Goal: Information Seeking & Learning: Learn about a topic

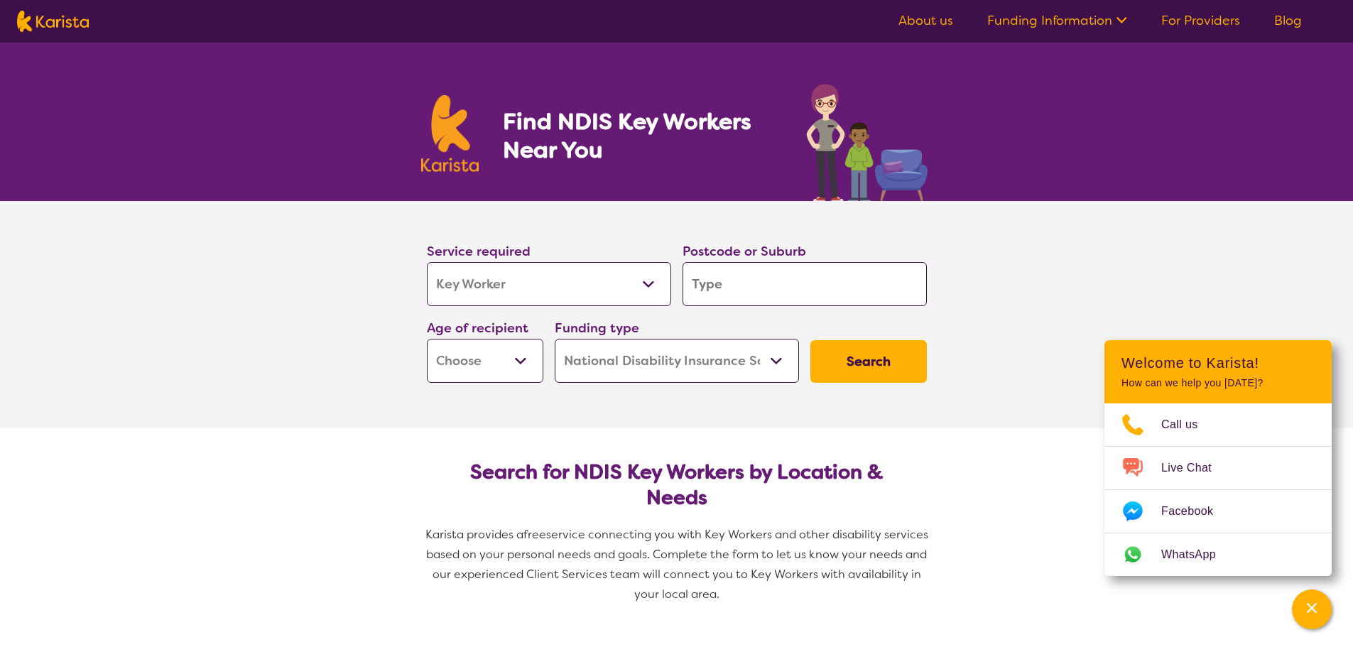
select select "Key Worker"
select select "NDIS"
select select "Key Worker"
select select "NDIS"
click at [727, 286] on input "search" at bounding box center [805, 284] width 244 height 44
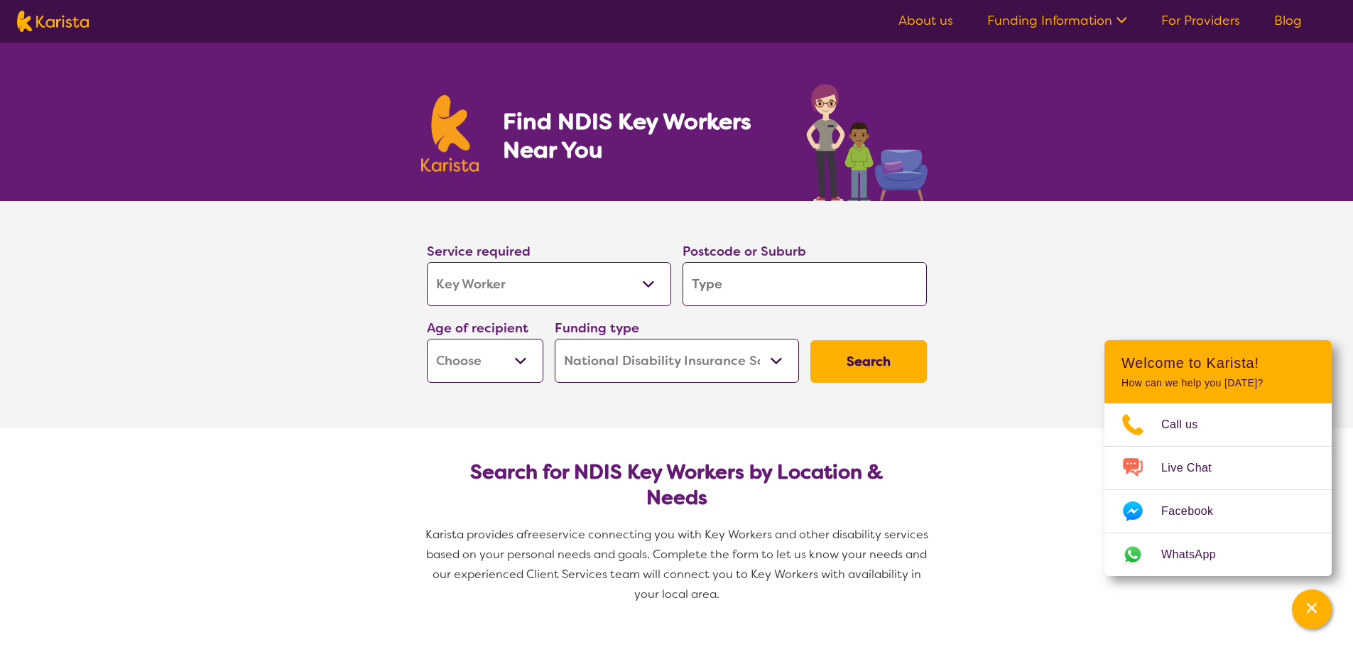
type input "3"
type input "30"
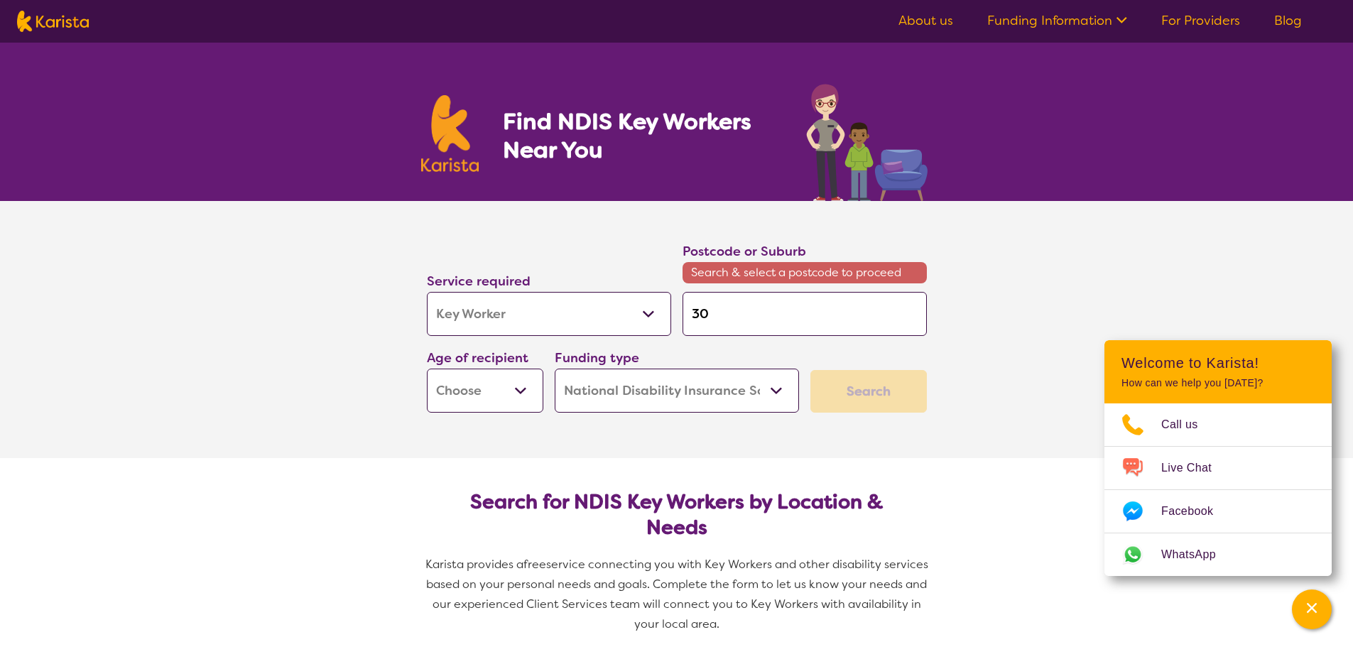
type input "308"
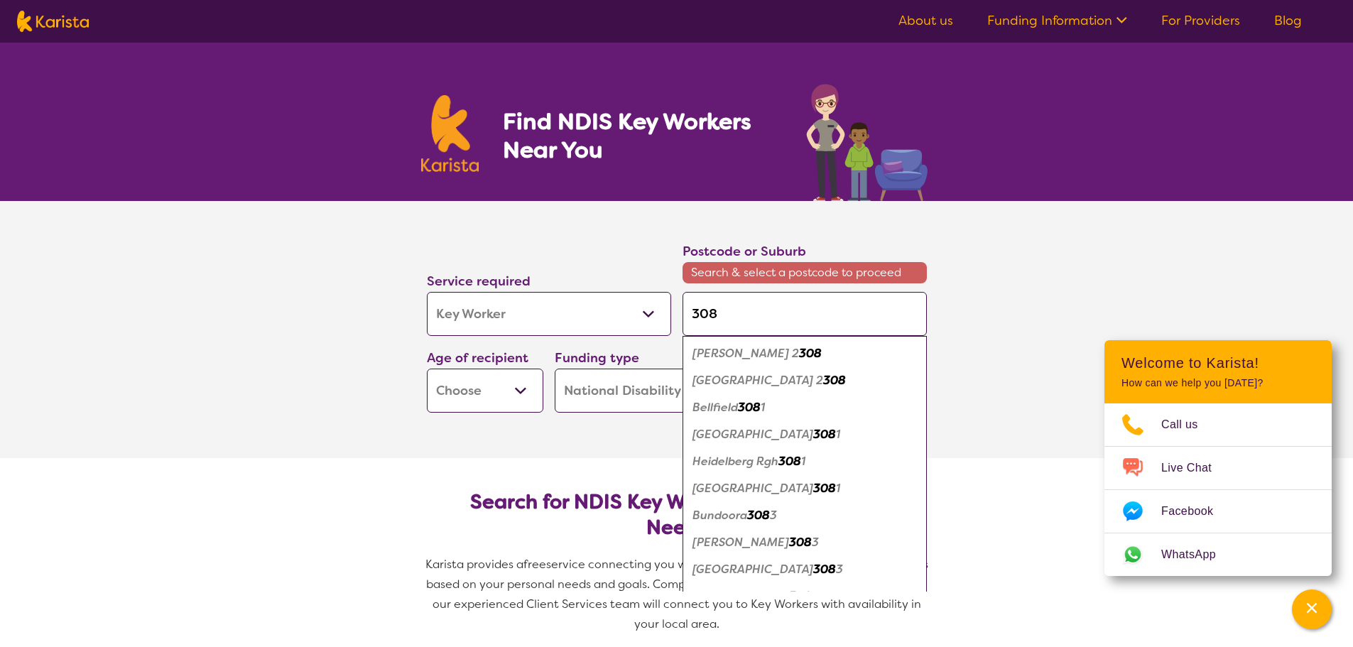
type input "30"
type input "301"
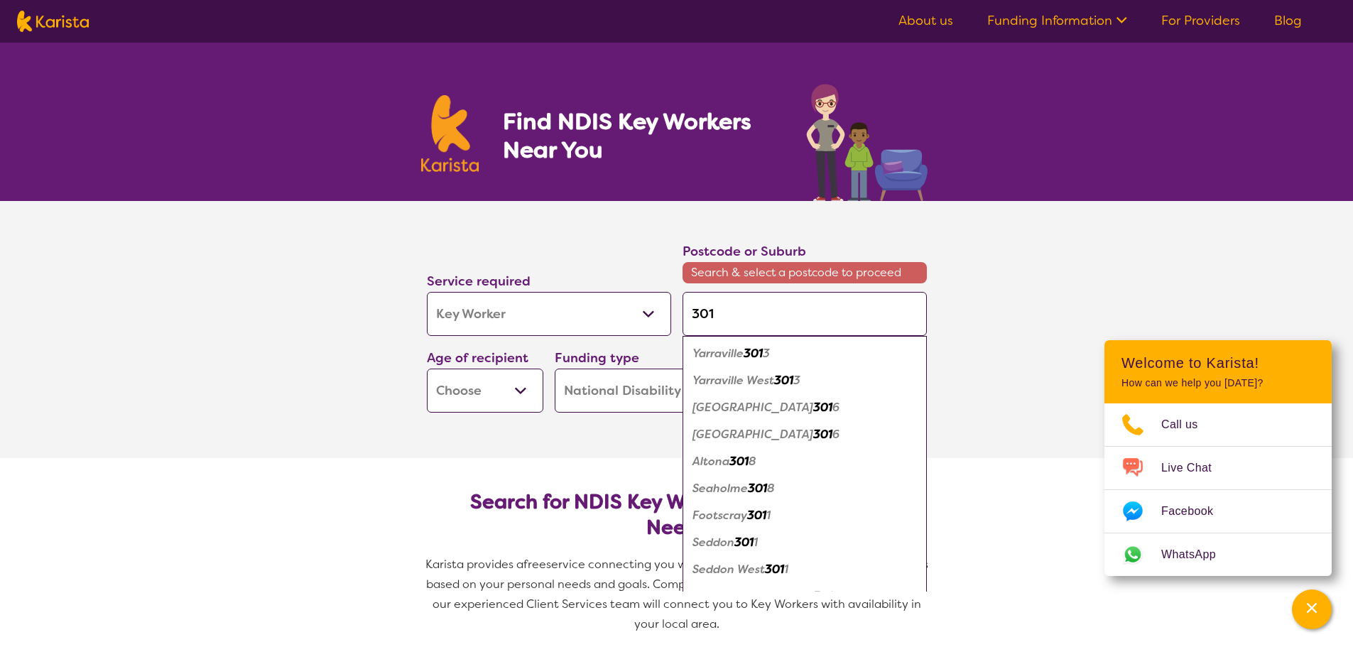
type input "30"
type input "3"
type input "31"
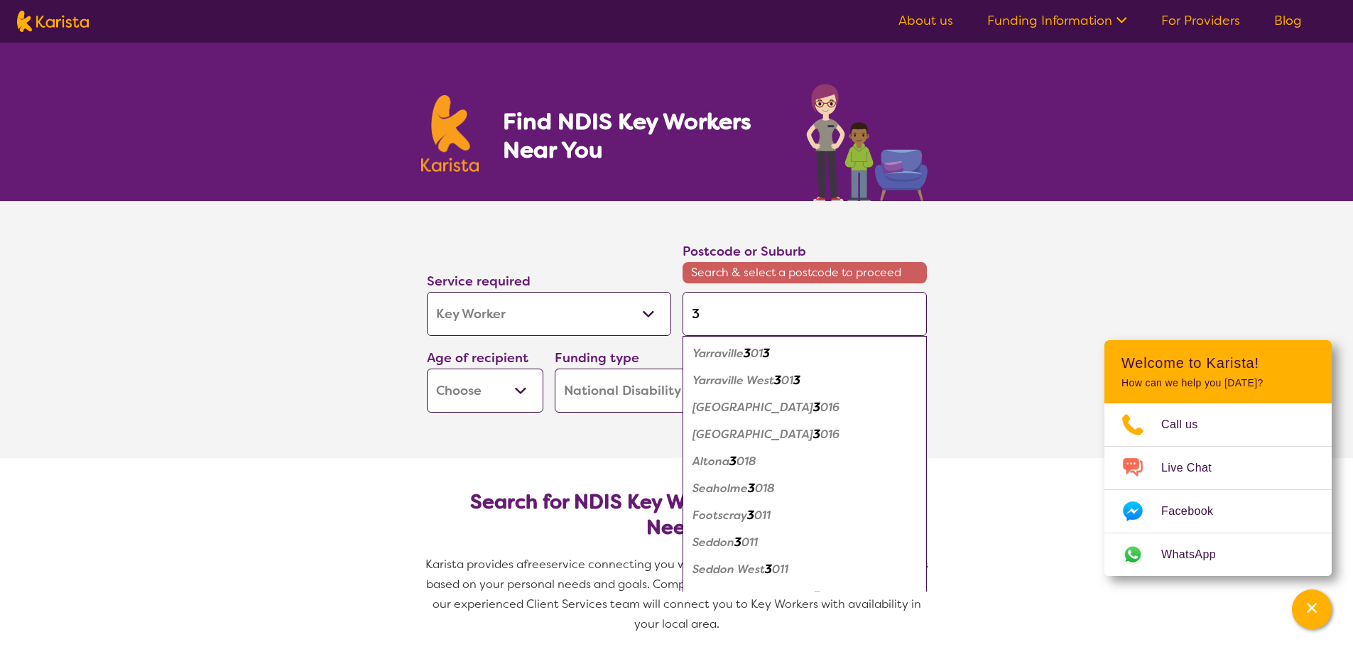
type input "31"
type input "317"
type input "3174"
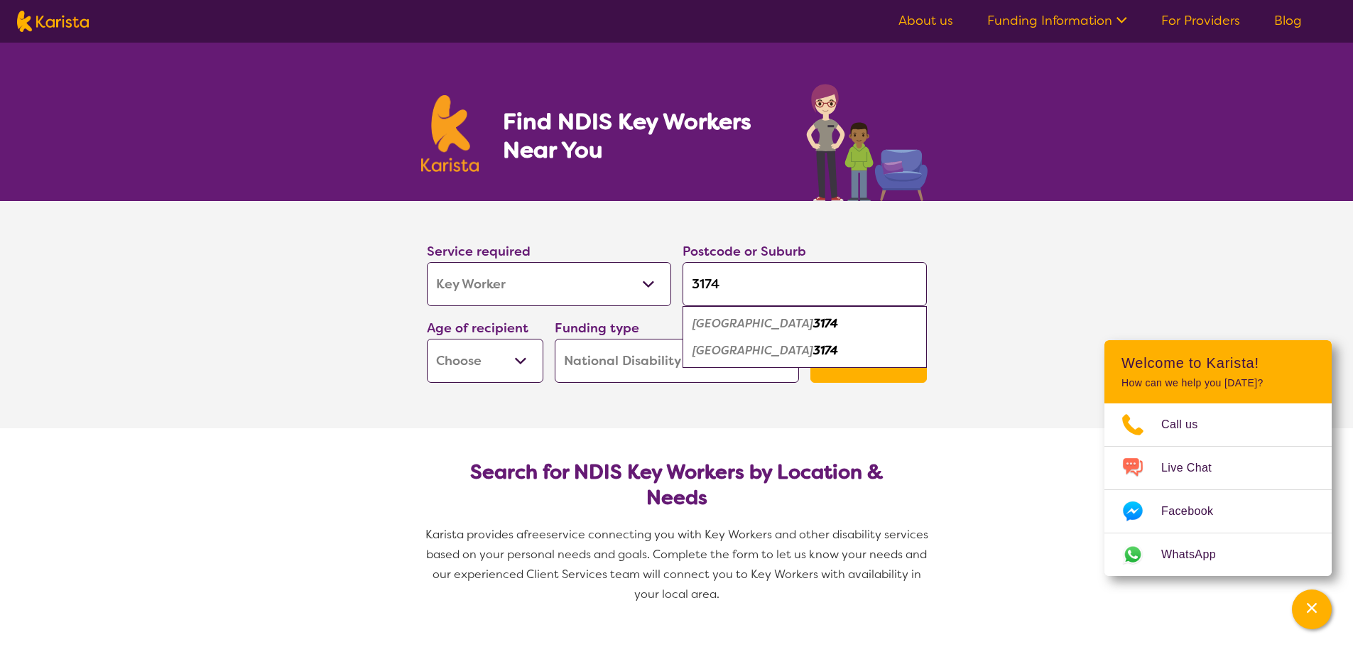
type input "3174"
click at [754, 316] on em "[GEOGRAPHIC_DATA]" at bounding box center [752, 323] width 121 height 15
click at [487, 370] on select "Early Childhood - 0 to 9 Child - 10 to 11 Adolescent - 12 to 17 Adult - 18 to 6…" at bounding box center [485, 361] width 116 height 44
select select "EC"
click at [427, 339] on select "Early Childhood - 0 to 9 Child - 10 to 11 Adolescent - 12 to 17 Adult - 18 to 6…" at bounding box center [485, 361] width 116 height 44
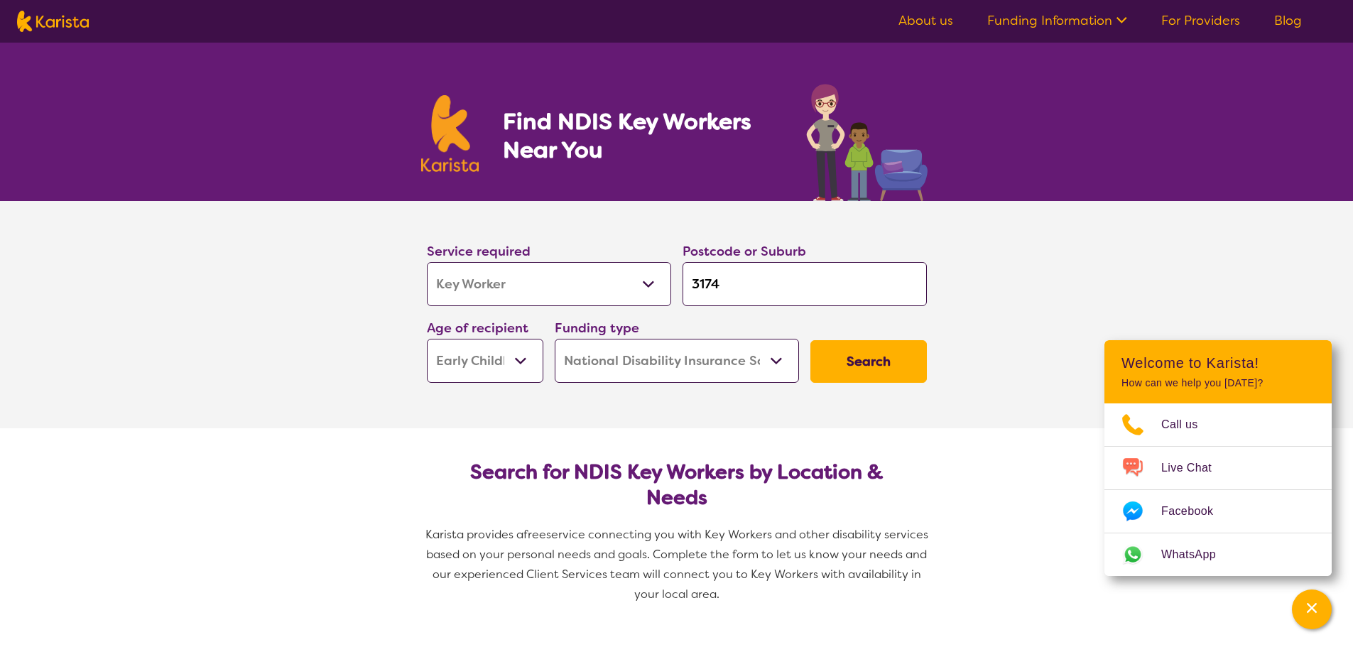
select select "EC"
click at [868, 349] on button "Search" at bounding box center [868, 361] width 116 height 43
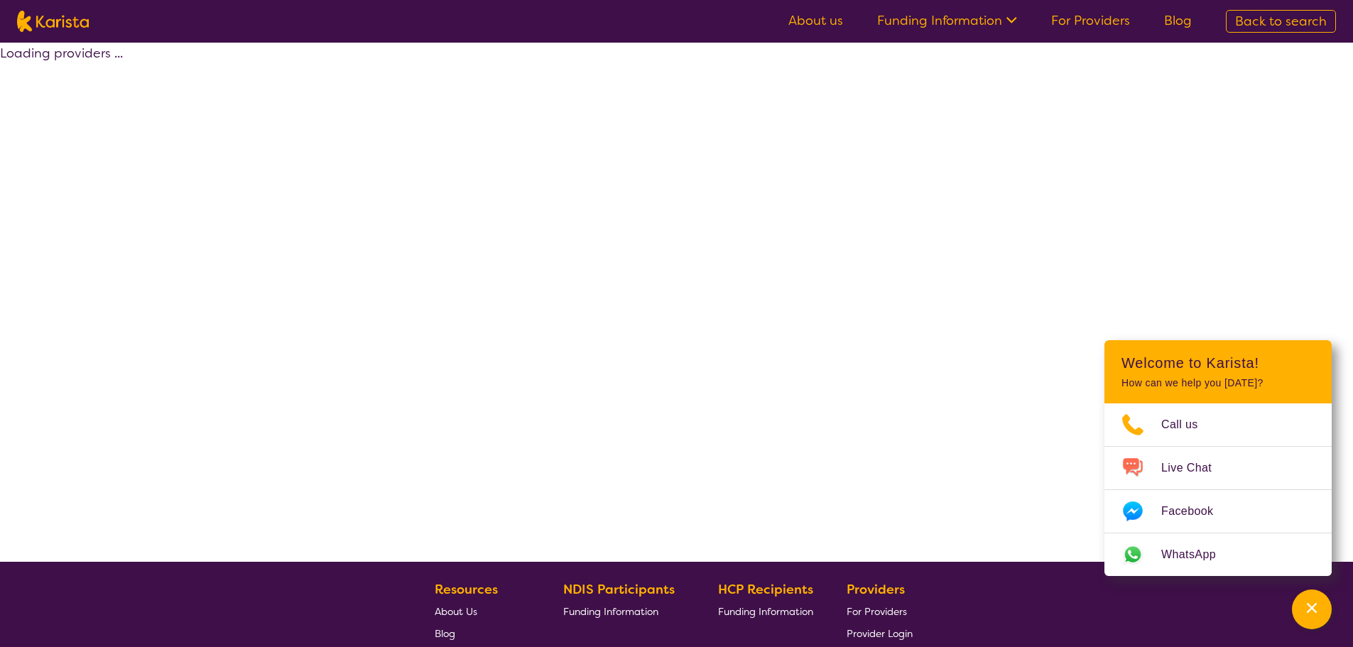
select select "by_score"
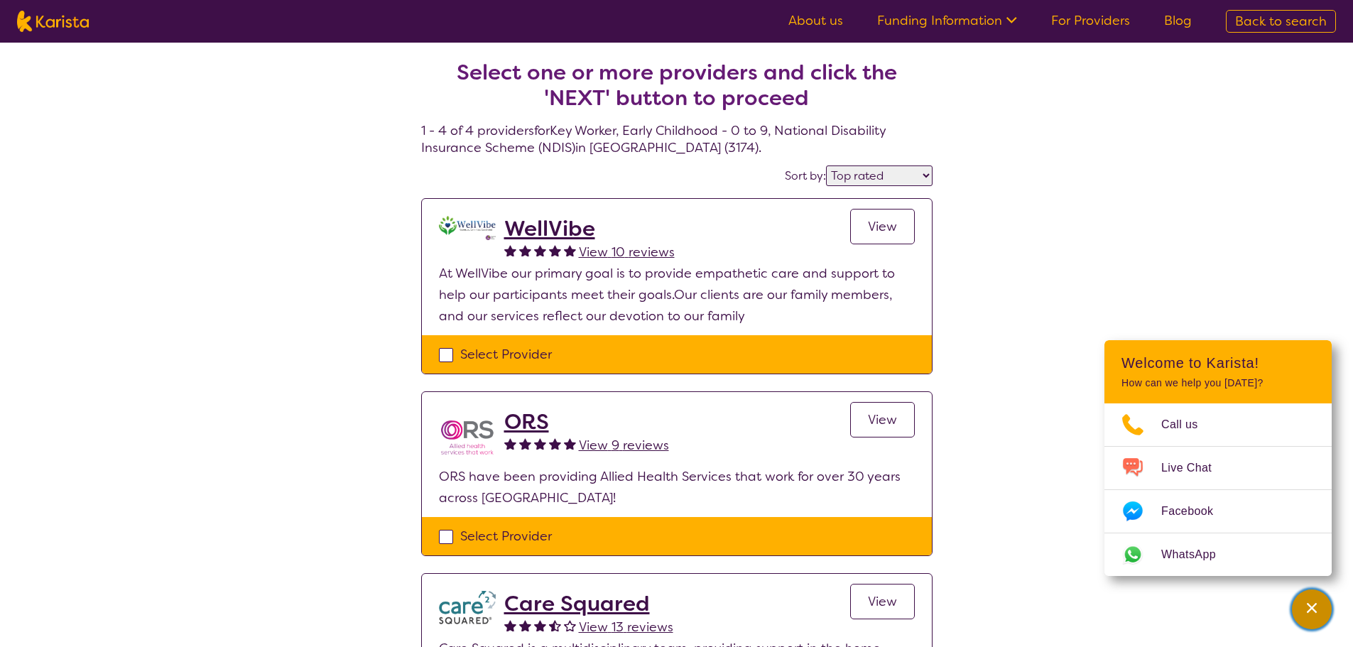
click at [1308, 614] on icon "Channel Menu" at bounding box center [1312, 608] width 14 height 14
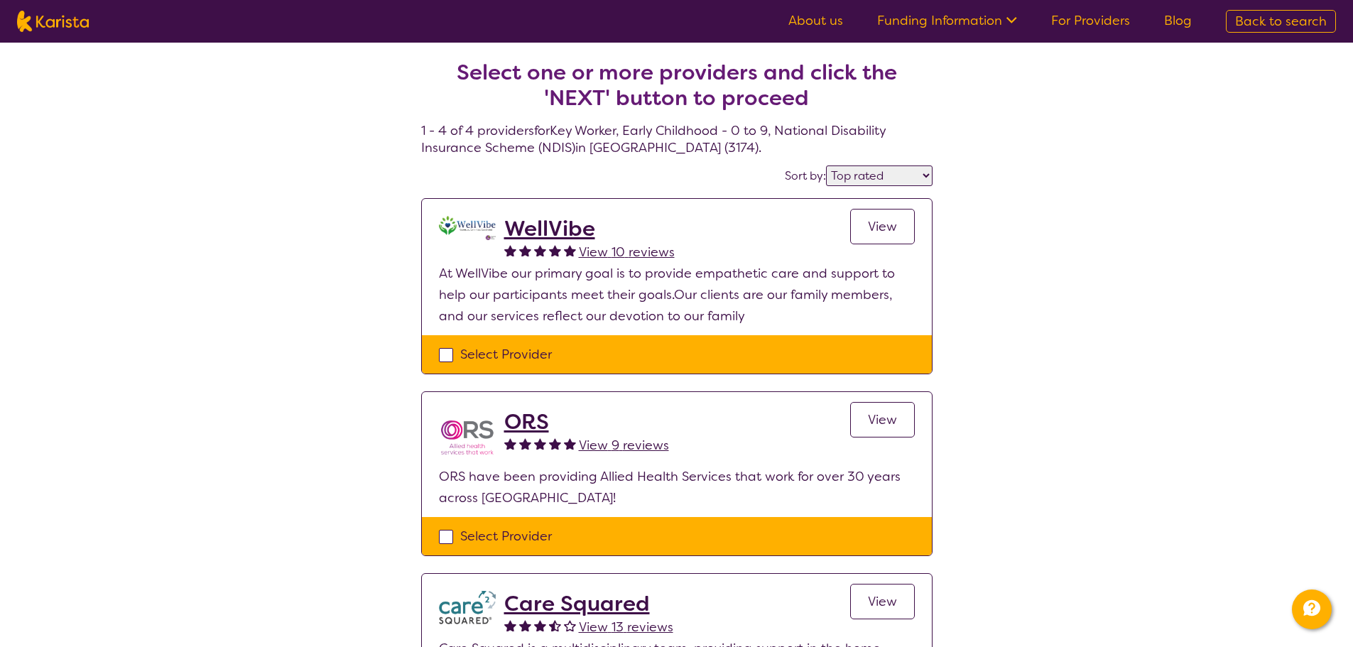
click at [1118, 362] on div "Select one or more providers and click the 'NEXT' button to proceed 1 - 4 of 4 …" at bounding box center [676, 523] width 1353 height 961
select select "Key Worker"
select select "EC"
select select "NDIS"
select select "Key Worker"
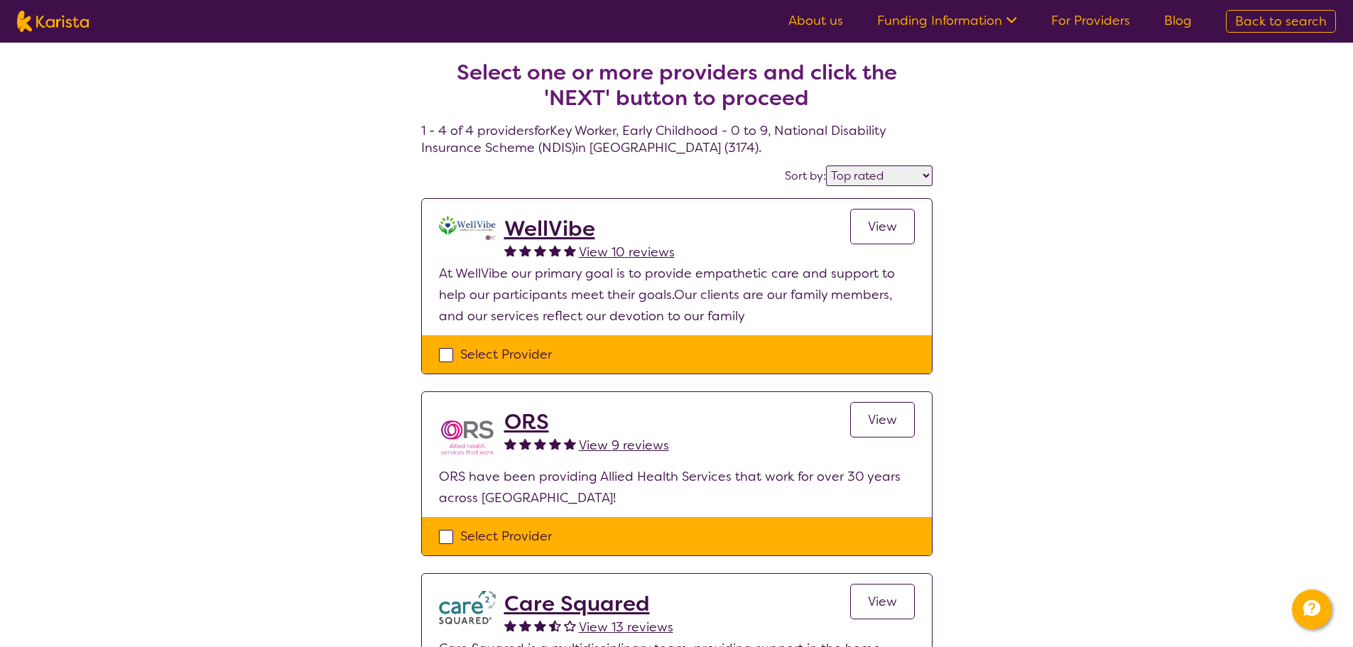
select select "EC"
select select "NDIS"
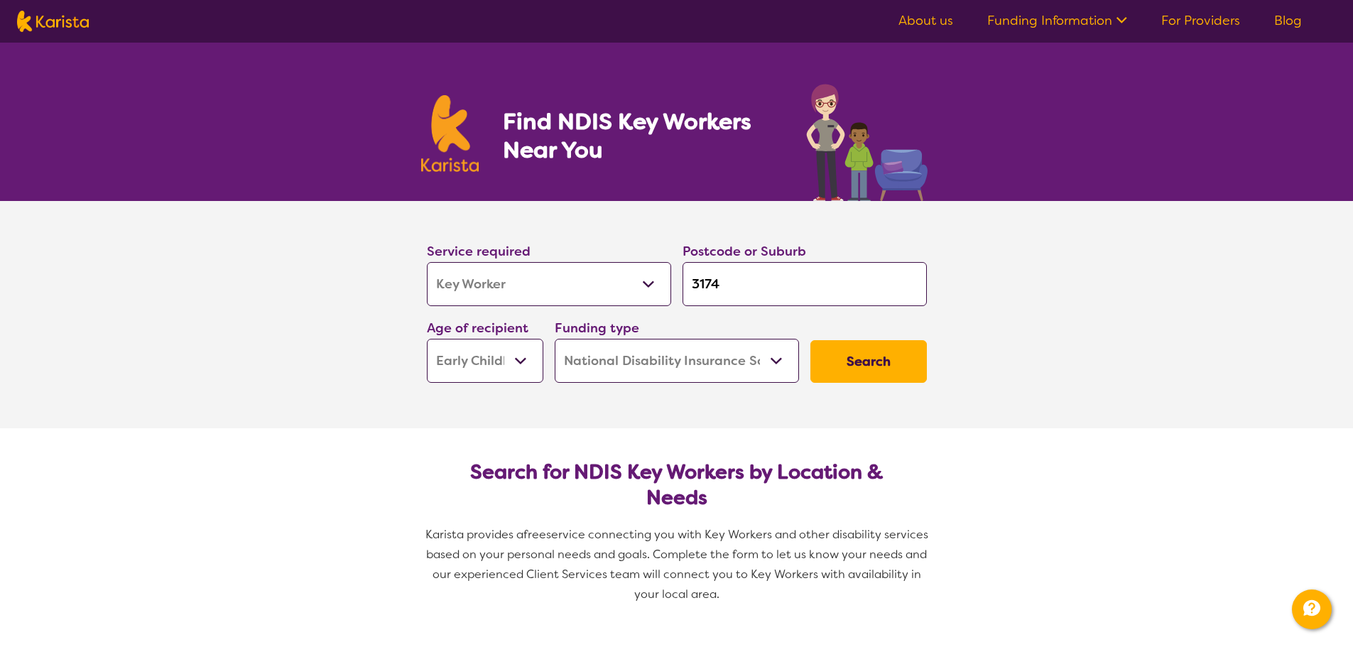
click at [49, 23] on img at bounding box center [53, 21] width 72 height 21
select select "Key Worker"
select select "EC"
select select "NDIS"
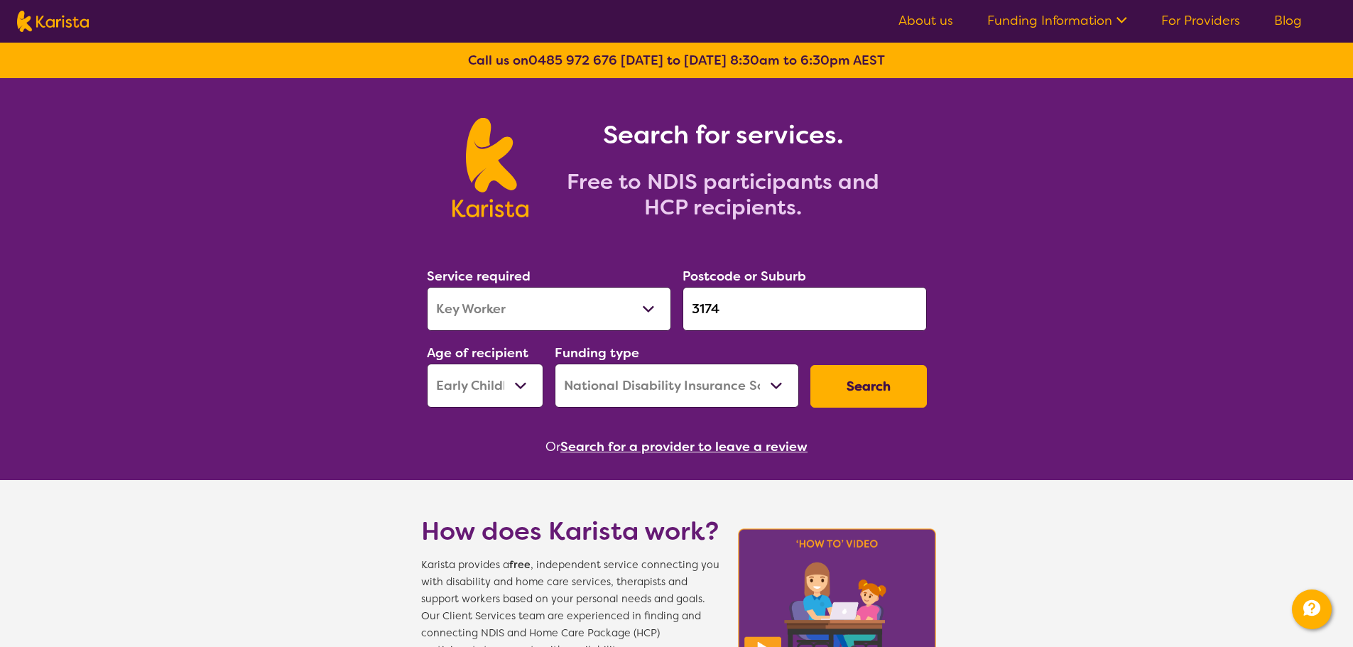
click at [668, 186] on h2 "Free to NDIS participants and HCP recipients." at bounding box center [722, 194] width 355 height 51
click at [677, 183] on h2 "Free to NDIS participants and HCP recipients." at bounding box center [722, 194] width 355 height 51
click at [676, 197] on h2 "Free to NDIS participants and HCP recipients." at bounding box center [722, 194] width 355 height 51
click at [717, 210] on h2 "Free to NDIS participants and HCP recipients." at bounding box center [722, 194] width 355 height 51
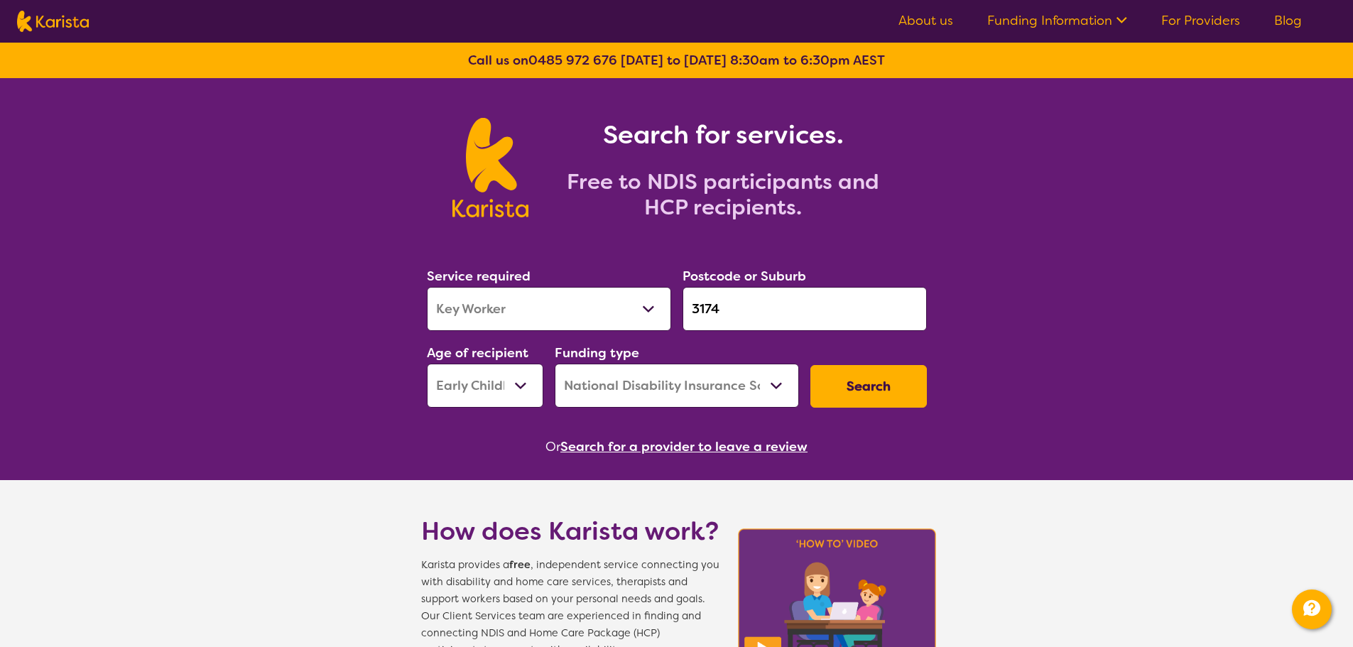
drag, startPoint x: 749, startPoint y: 317, endPoint x: 660, endPoint y: 305, distance: 90.3
click at [660, 305] on div "Service required Allied Health Assistant Assessment ([MEDICAL_DATA] or [MEDICAL…" at bounding box center [676, 336] width 511 height 153
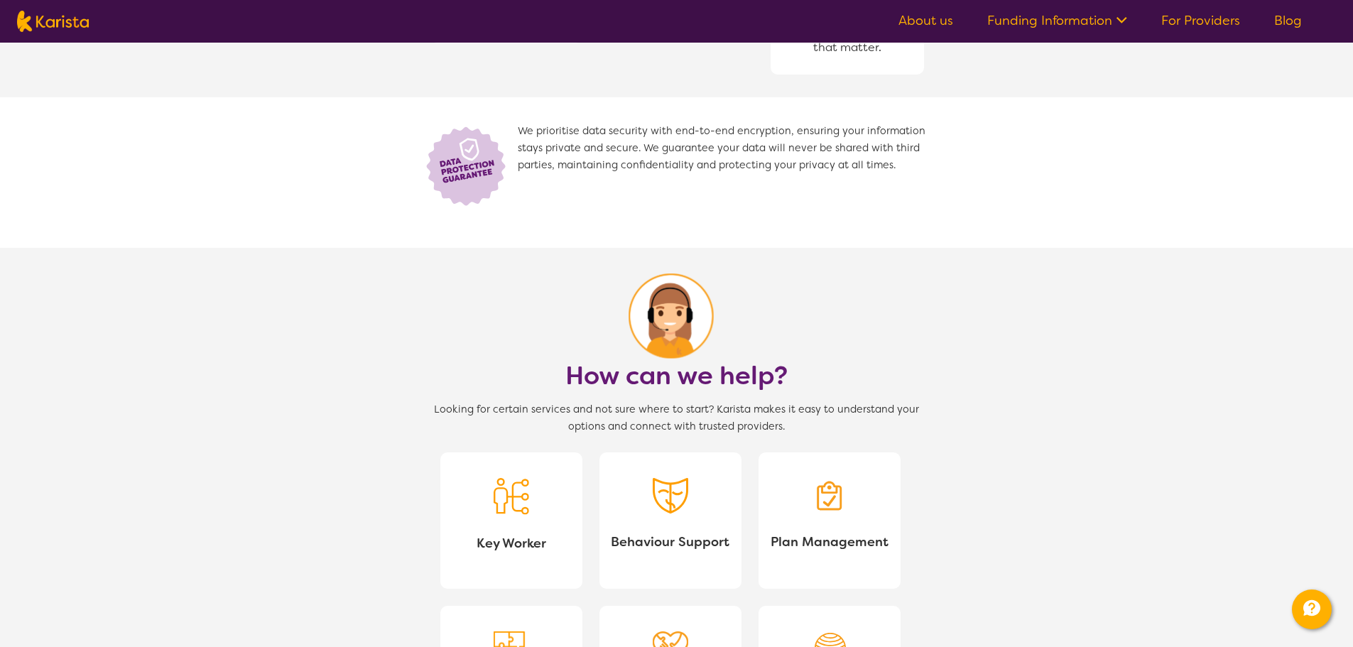
scroll to position [1136, 0]
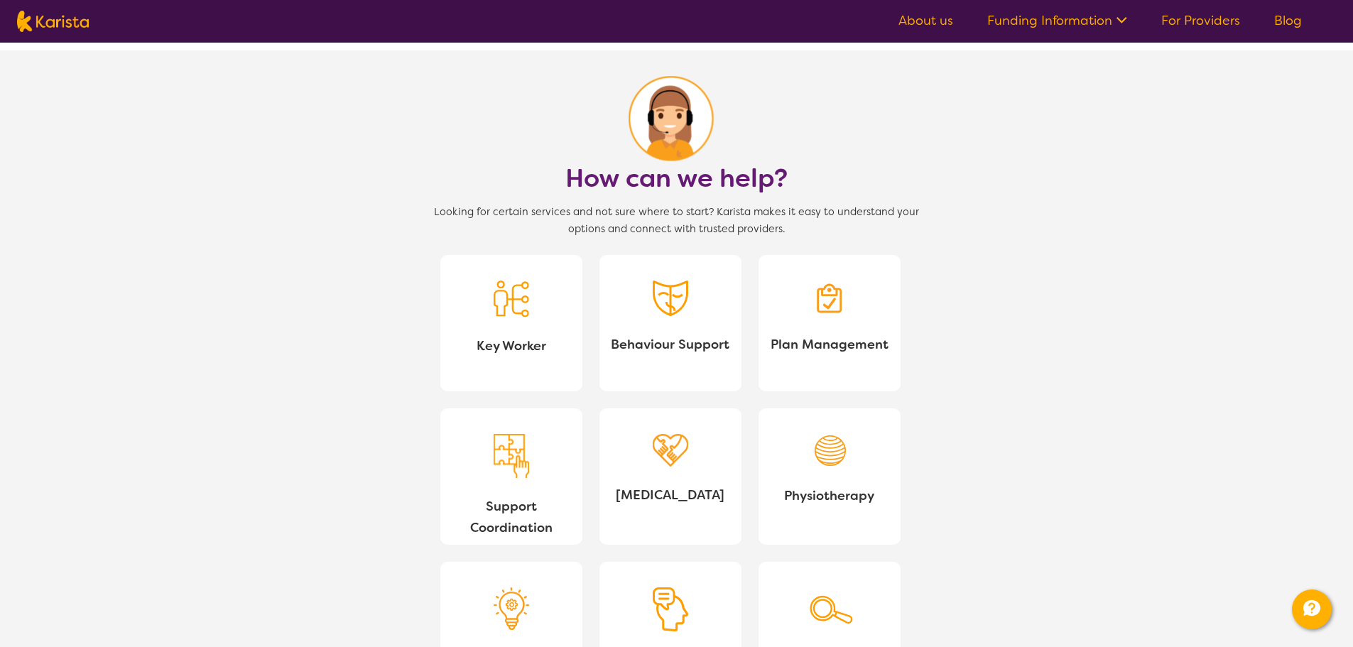
click at [512, 324] on div at bounding box center [512, 302] width 36 height 43
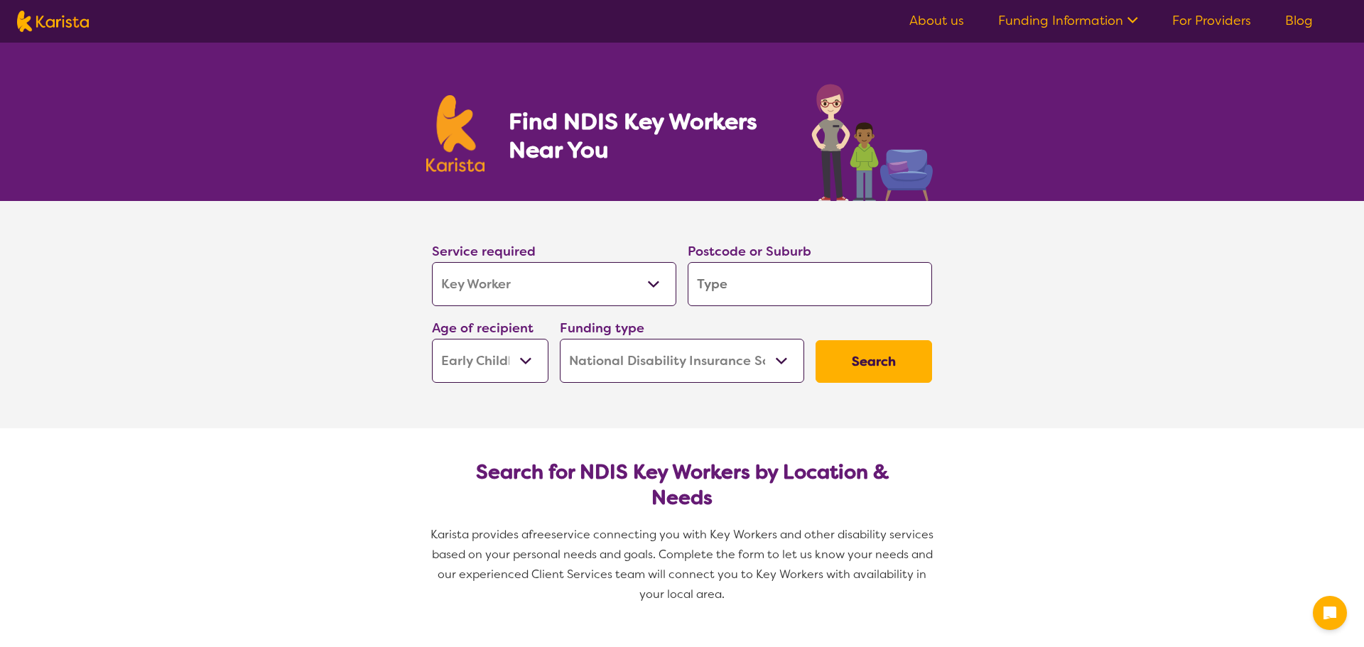
select select "Key Worker"
select select "EC"
select select "NDIS"
select select "Key Worker"
select select "EC"
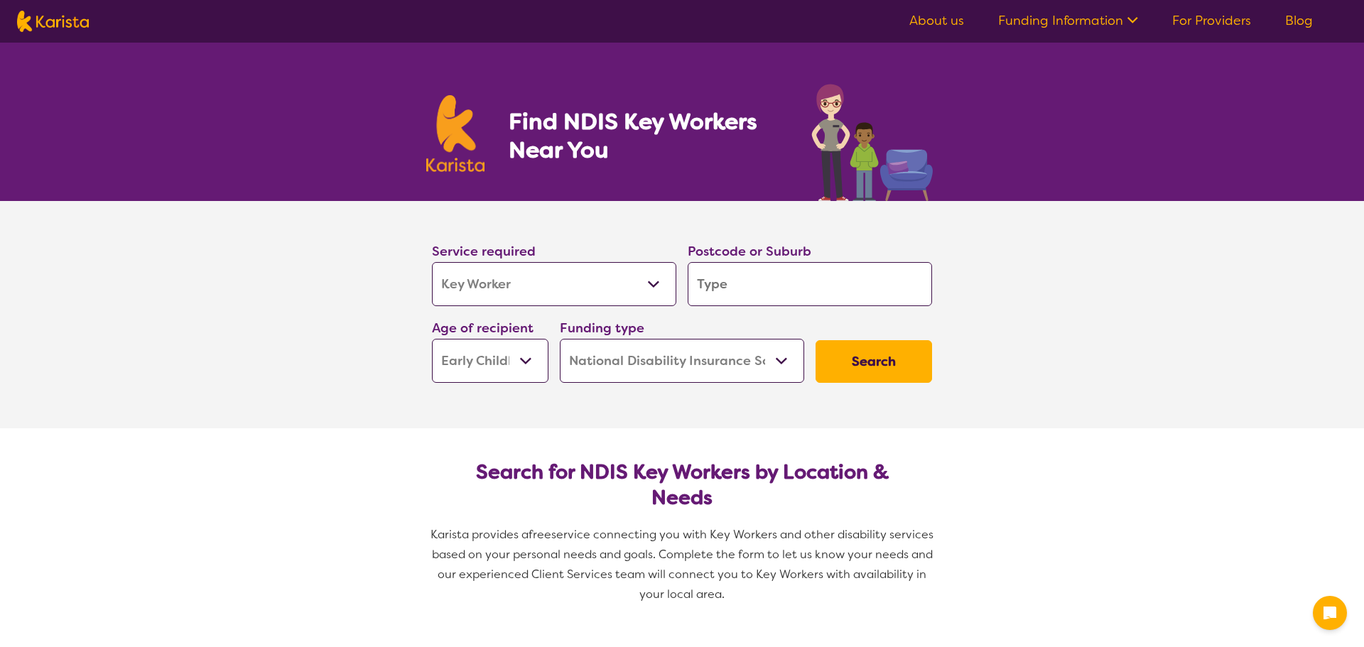
select select "NDIS"
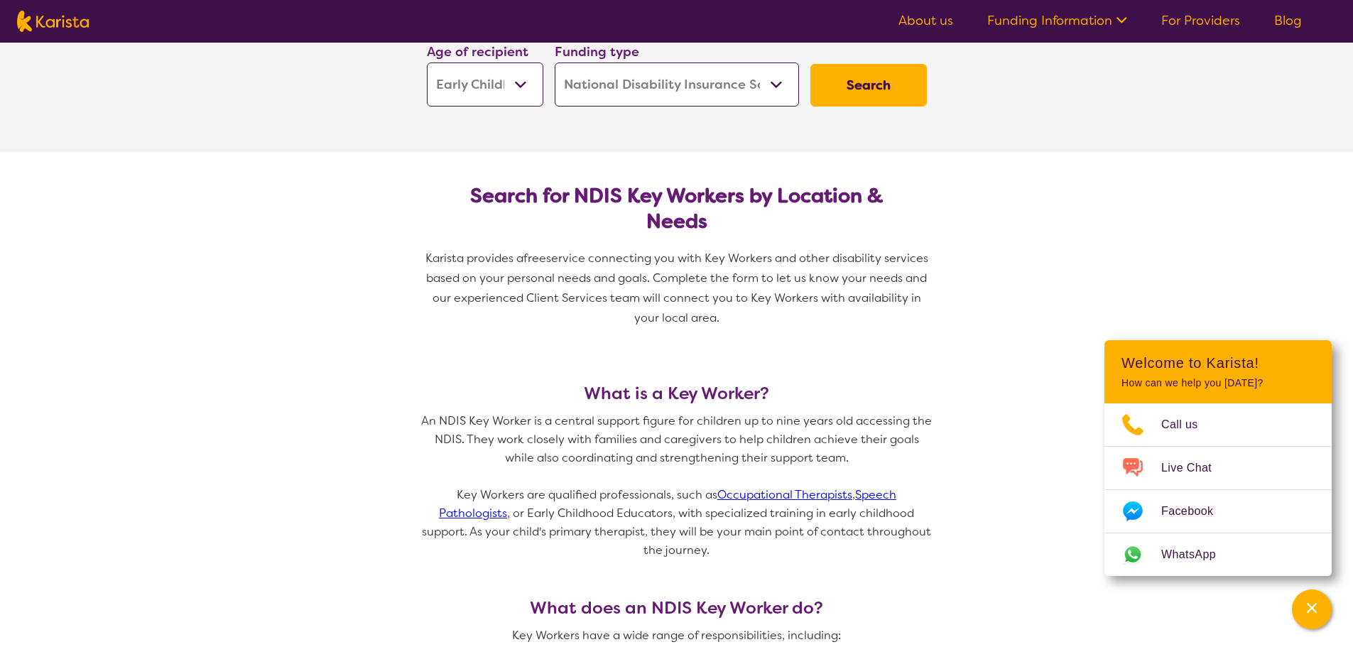
scroll to position [284, 0]
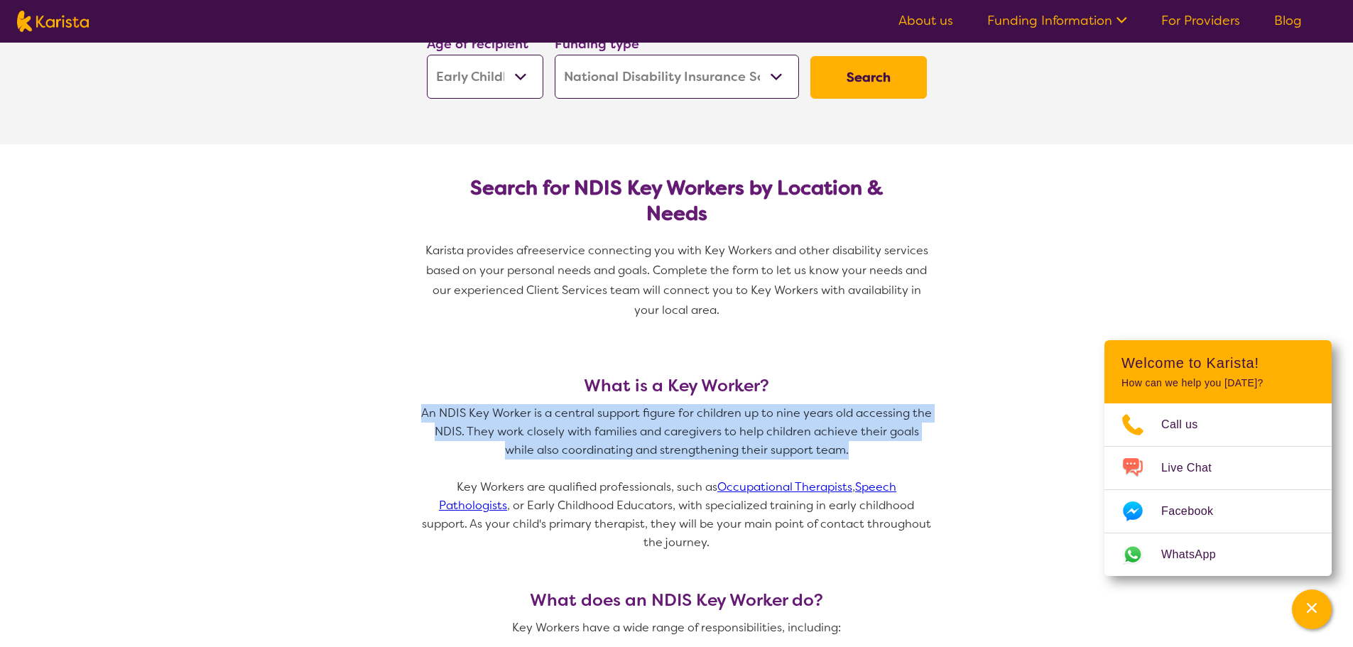
drag, startPoint x: 421, startPoint y: 411, endPoint x: 928, endPoint y: 450, distance: 507.9
click at [928, 450] on p "An NDIS Key Worker is a central support figure for children up to nine years ol…" at bounding box center [676, 431] width 511 height 55
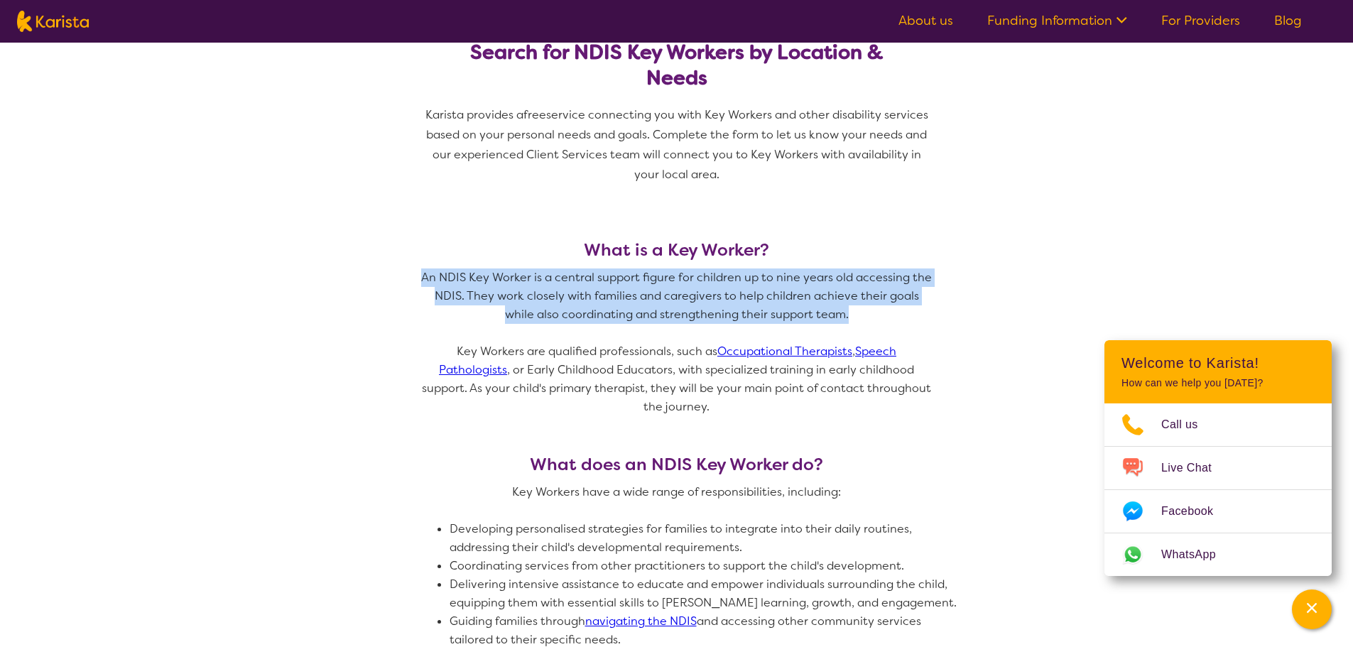
scroll to position [426, 0]
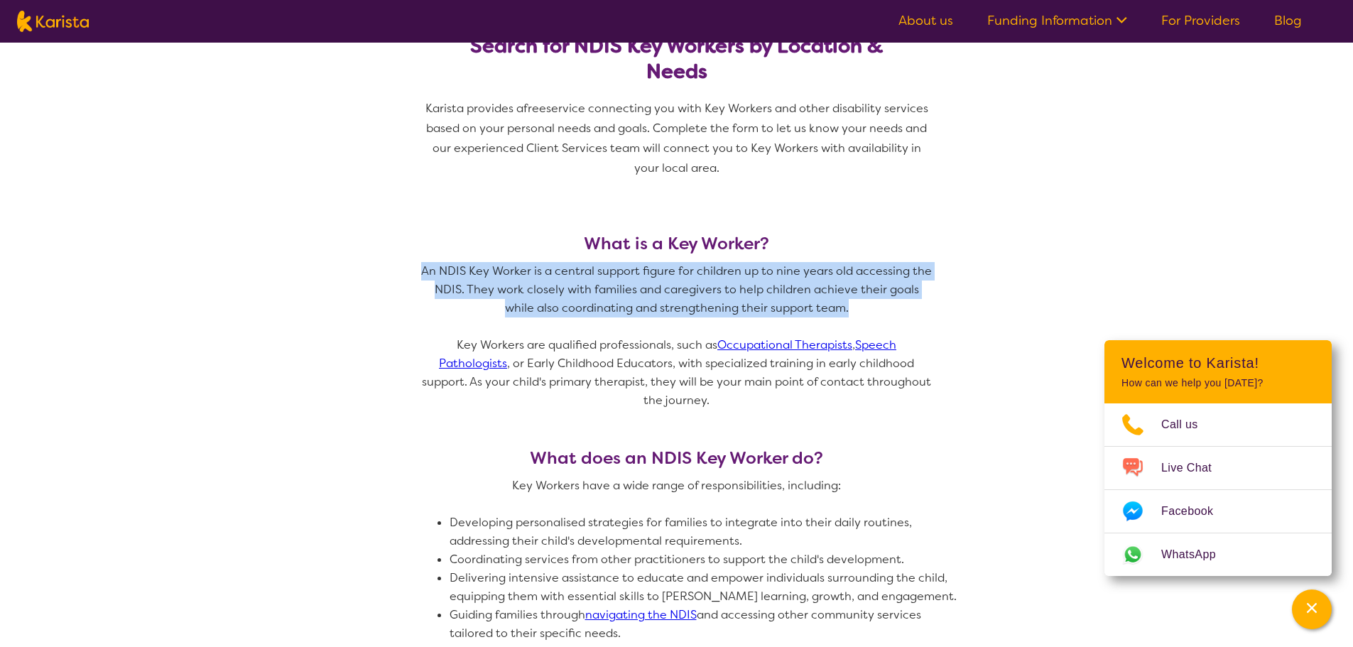
copy p "An NDIS Key Worker is a central support figure for children up to nine years ol…"
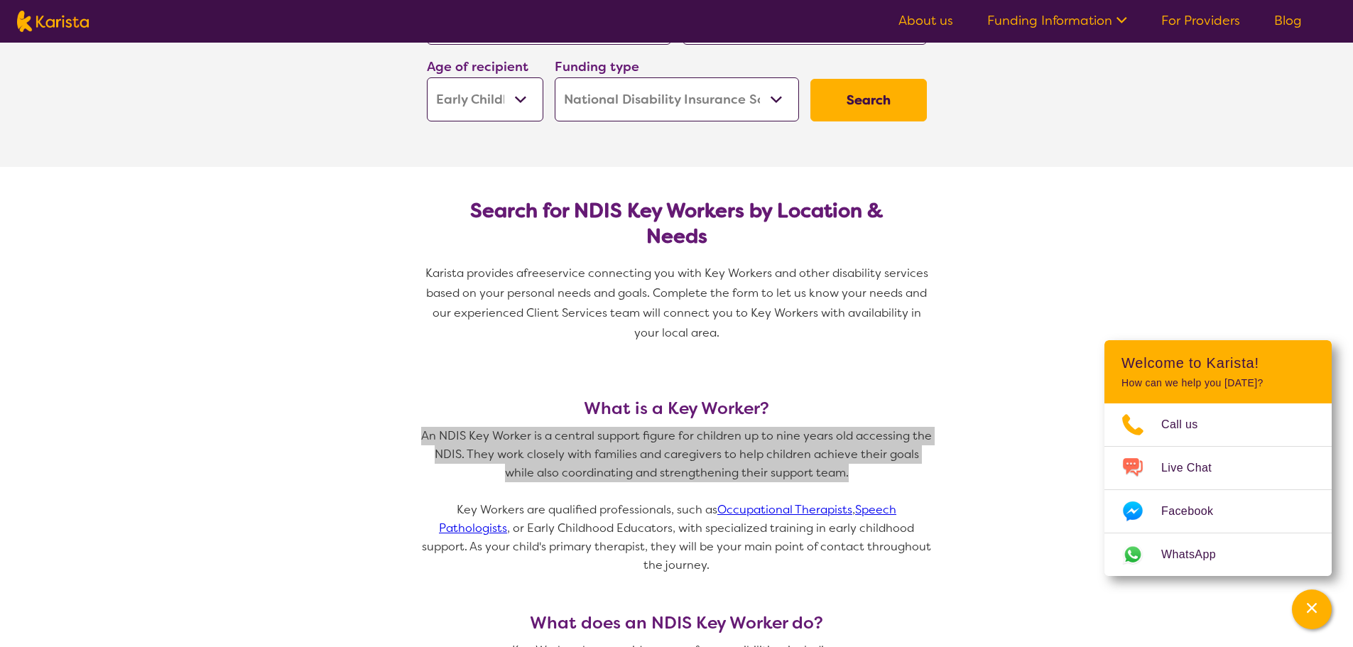
scroll to position [0, 0]
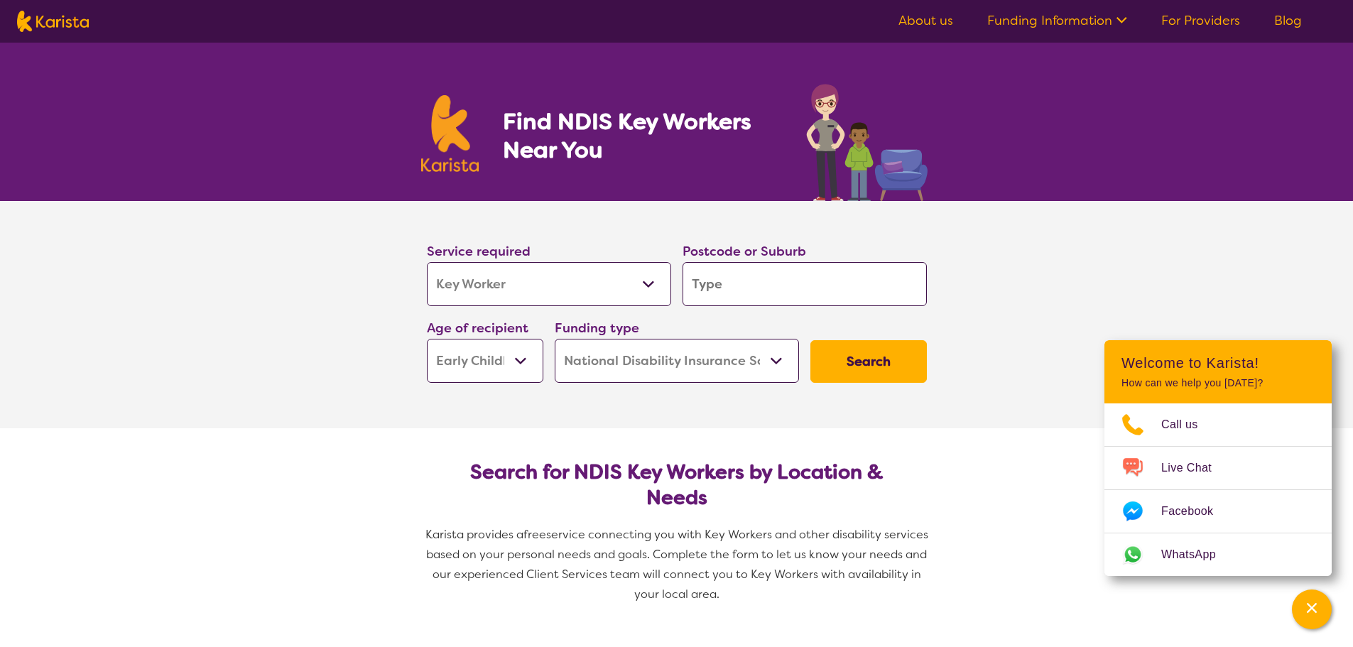
click at [506, 540] on span "Karista provides a" at bounding box center [474, 534] width 98 height 15
